Goal: Navigation & Orientation: Find specific page/section

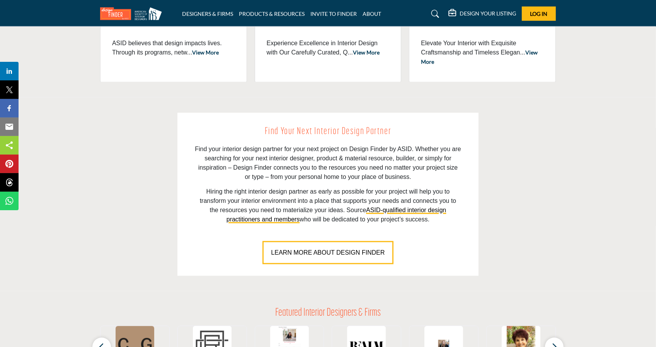
scroll to position [464, 0]
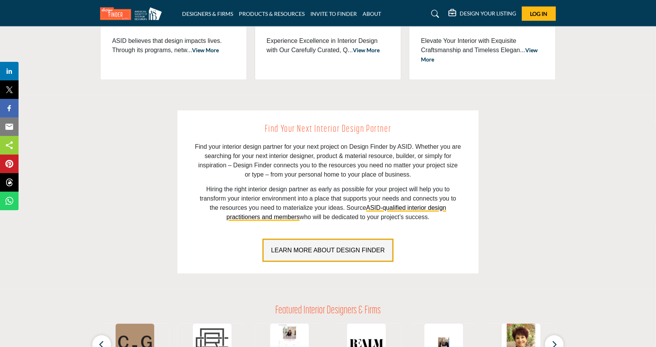
click at [318, 250] on span "LEARN MORE ABOUT DESIGN FINDER" at bounding box center [328, 250] width 114 height 7
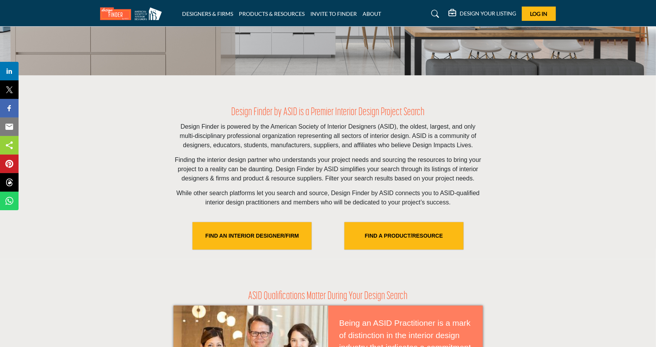
scroll to position [193, 0]
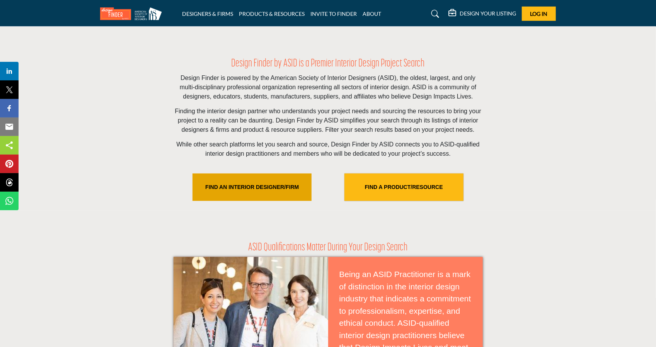
click at [266, 185] on link "FIND AN INTERIOR DESIGNER/FIRM" at bounding box center [252, 187] width 119 height 27
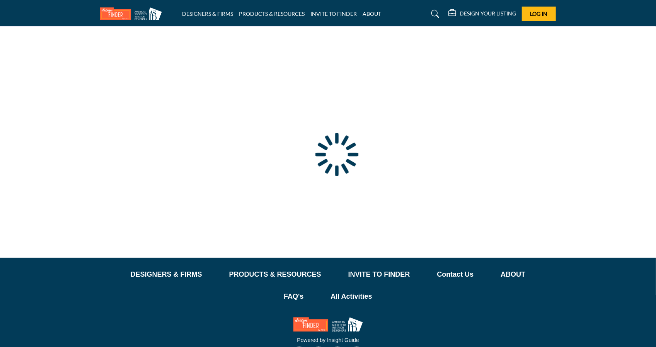
scroll to position [28, 0]
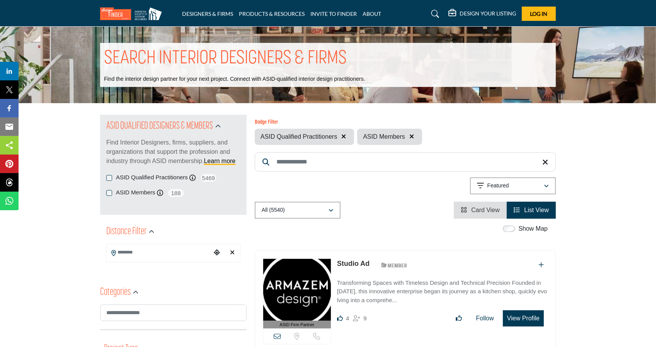
click at [171, 251] on input "Search Location" at bounding box center [159, 252] width 104 height 15
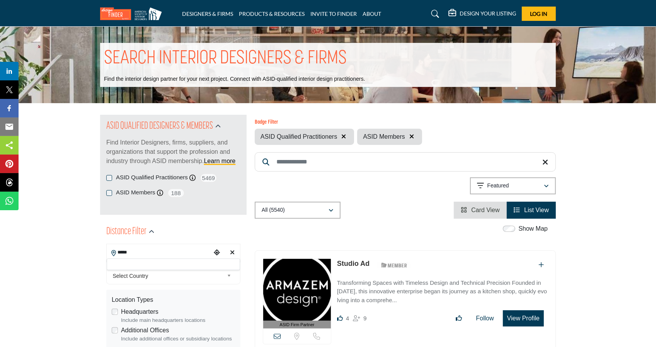
scroll to position [39, 0]
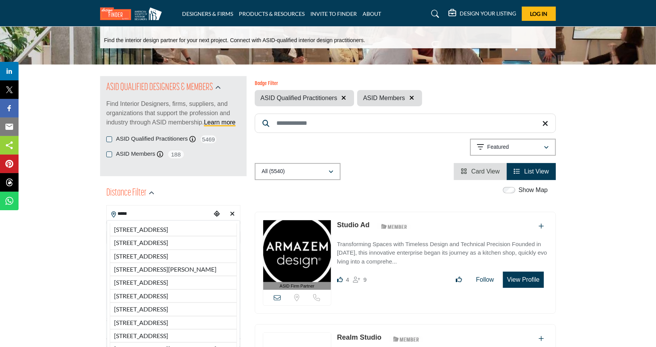
drag, startPoint x: 135, startPoint y: 213, endPoint x: 113, endPoint y: 216, distance: 23.0
click at [113, 216] on div "***** 55 Dieppe Pl, Vancouver, BC, V5M 4A3, CAN 55 Falaise Pl, Vancouver, BC, V…" at bounding box center [173, 214] width 134 height 19
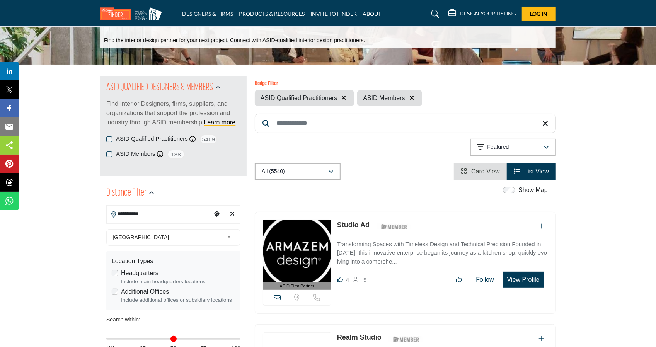
click at [155, 216] on input "**********" at bounding box center [159, 213] width 104 height 15
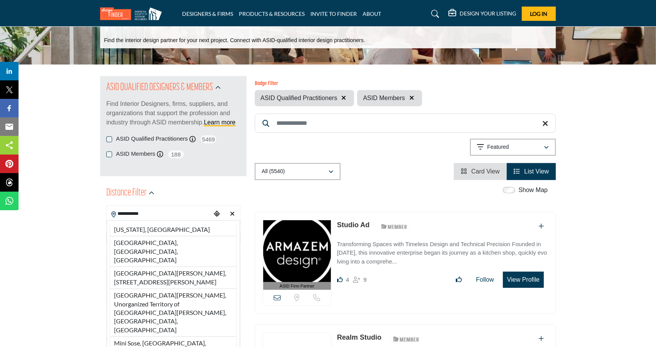
drag, startPoint x: 140, startPoint y: 242, endPoint x: 73, endPoint y: 245, distance: 67.0
click at [140, 242] on li "Minneapolis, MN, USA" at bounding box center [173, 251] width 127 height 31
type input "**********"
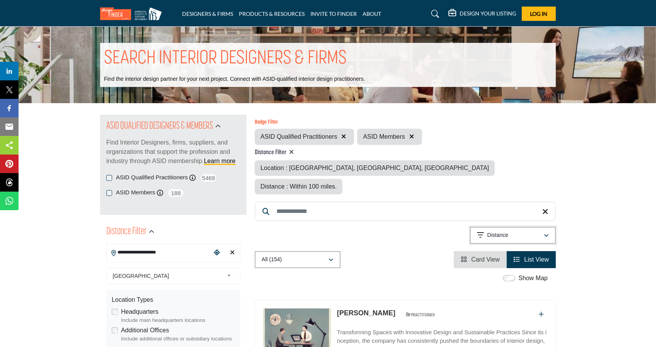
click at [532, 231] on div "Distance" at bounding box center [510, 235] width 67 height 9
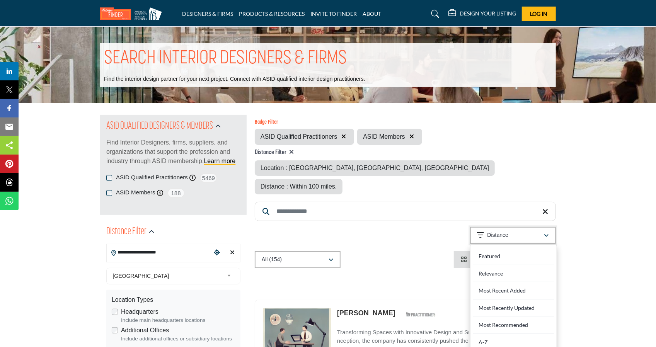
click at [532, 231] on div "Distance" at bounding box center [510, 235] width 67 height 9
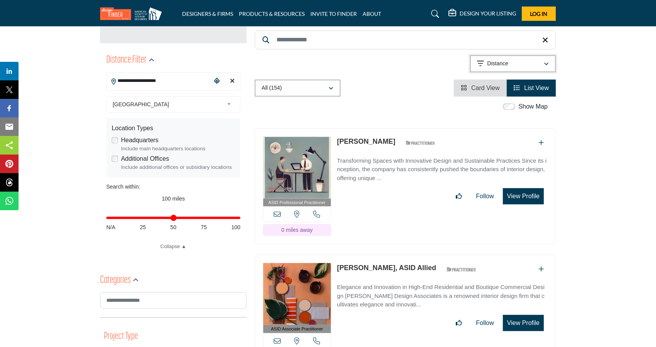
scroll to position [193, 0]
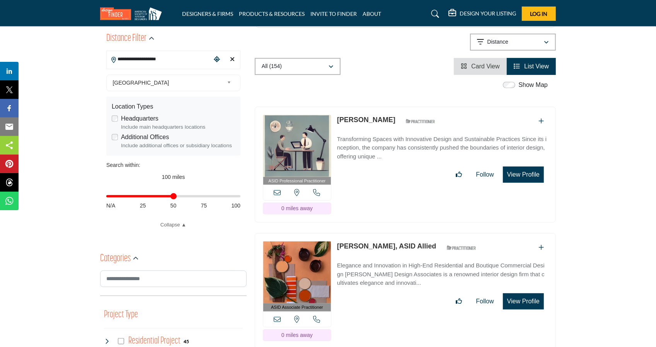
type input "**"
click at [174, 197] on input "Distance in miles" at bounding box center [173, 197] width 134 height 2
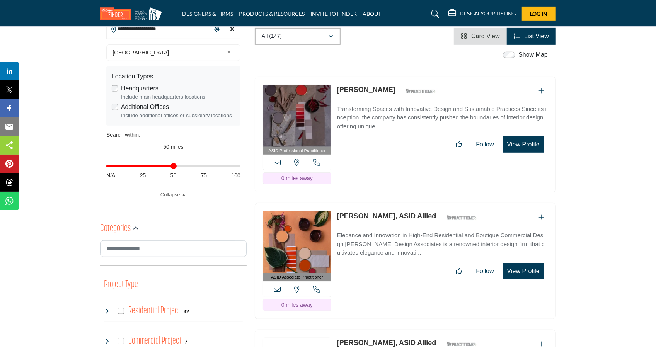
scroll to position [232, 0]
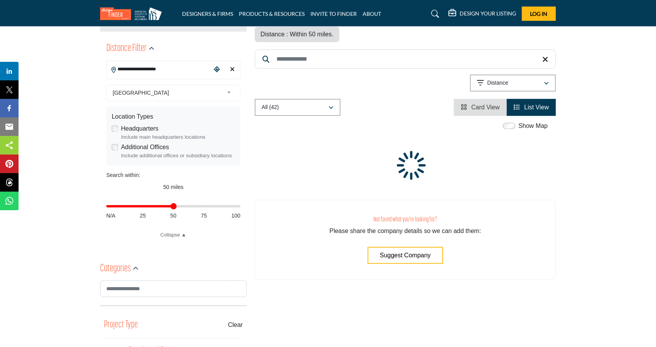
scroll to position [237, 0]
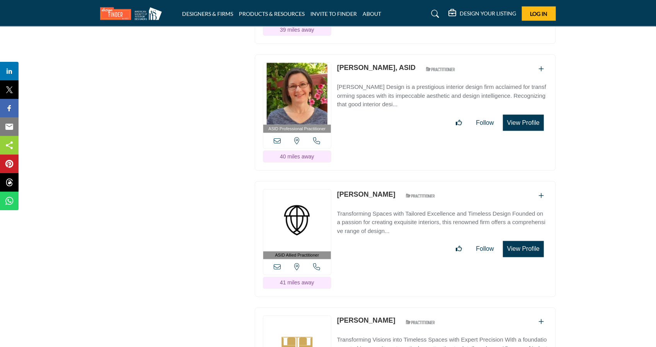
scroll to position [18482, 0]
